Goal: Information Seeking & Learning: Find specific fact

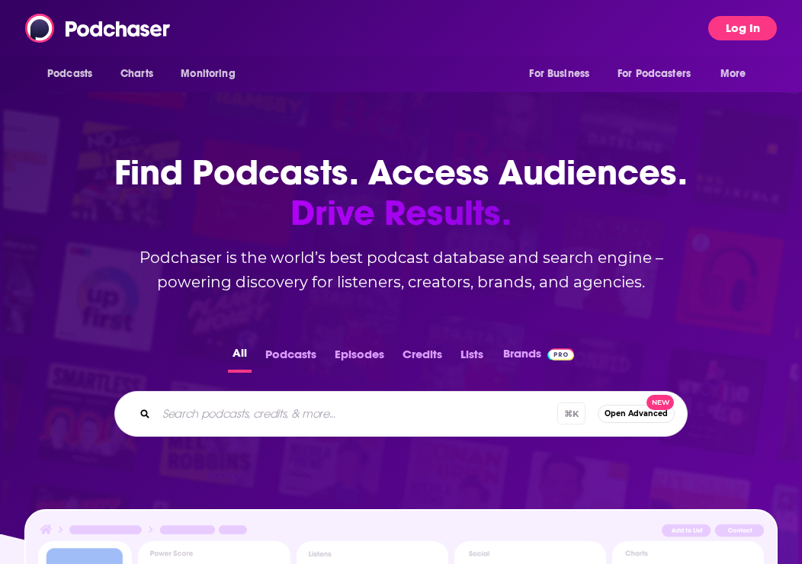
click at [739, 27] on button "Log In" at bounding box center [742, 28] width 69 height 24
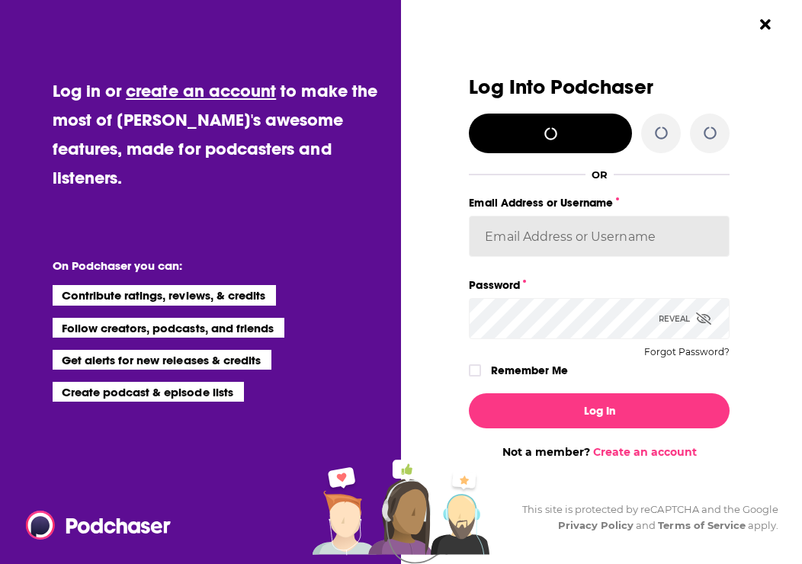
type input "[PERSON_NAME][EMAIL_ADDRESS][DOMAIN_NAME]"
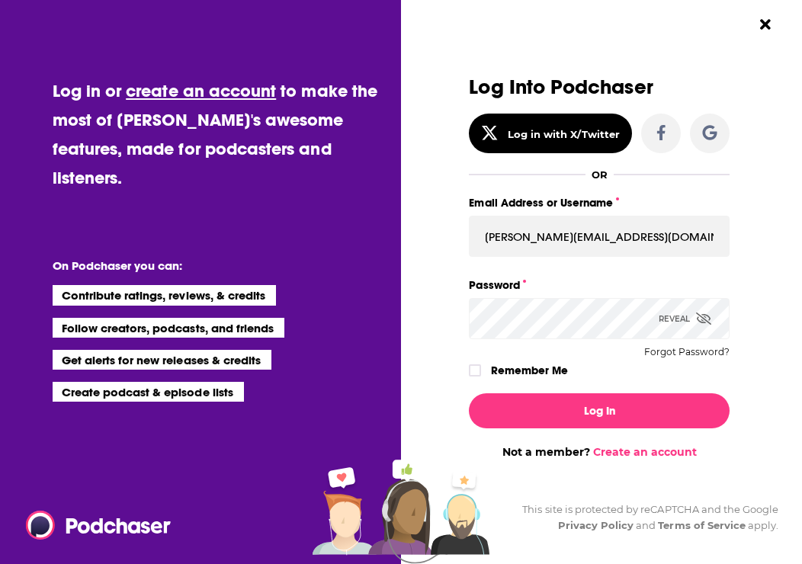
click at [568, 432] on div "Log In Not a member? Create an account" at bounding box center [599, 420] width 261 height 78
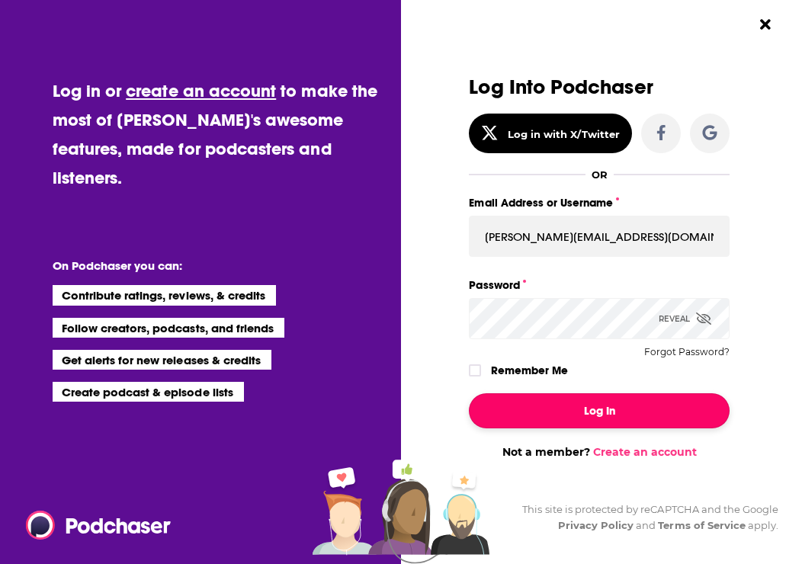
click at [568, 425] on button "Log In" at bounding box center [599, 410] width 261 height 35
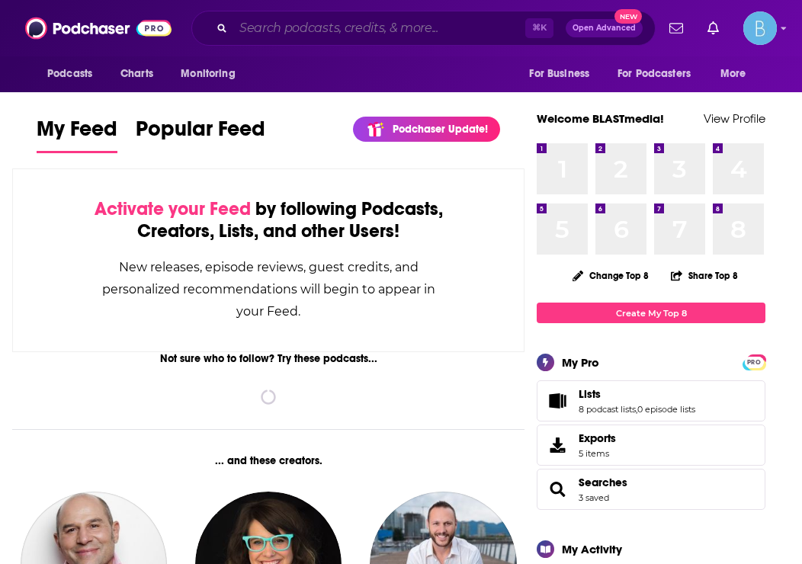
click at [379, 23] on input "Search podcasts, credits, & more..." at bounding box center [379, 28] width 292 height 24
paste input "GREEN [DEMOGRAPHIC_DATA]"
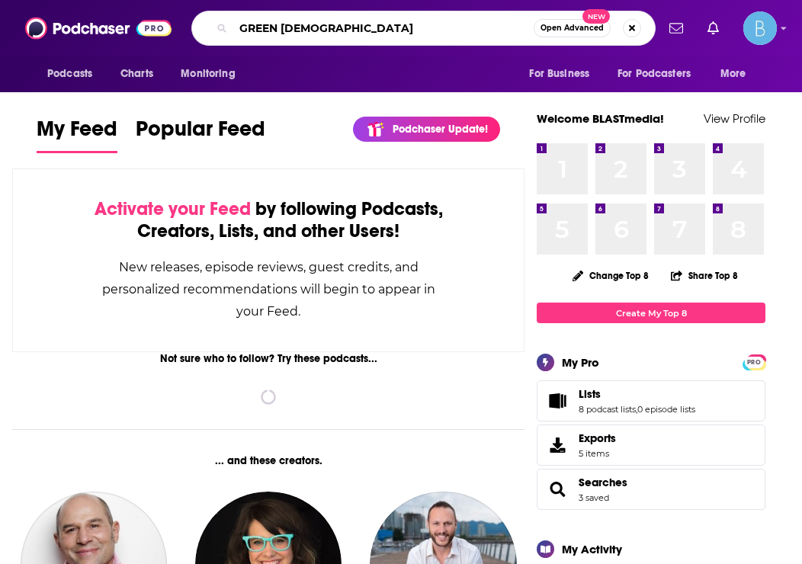
type input "GREEN [DEMOGRAPHIC_DATA]"
